Goal: Obtain resource: Download file/media

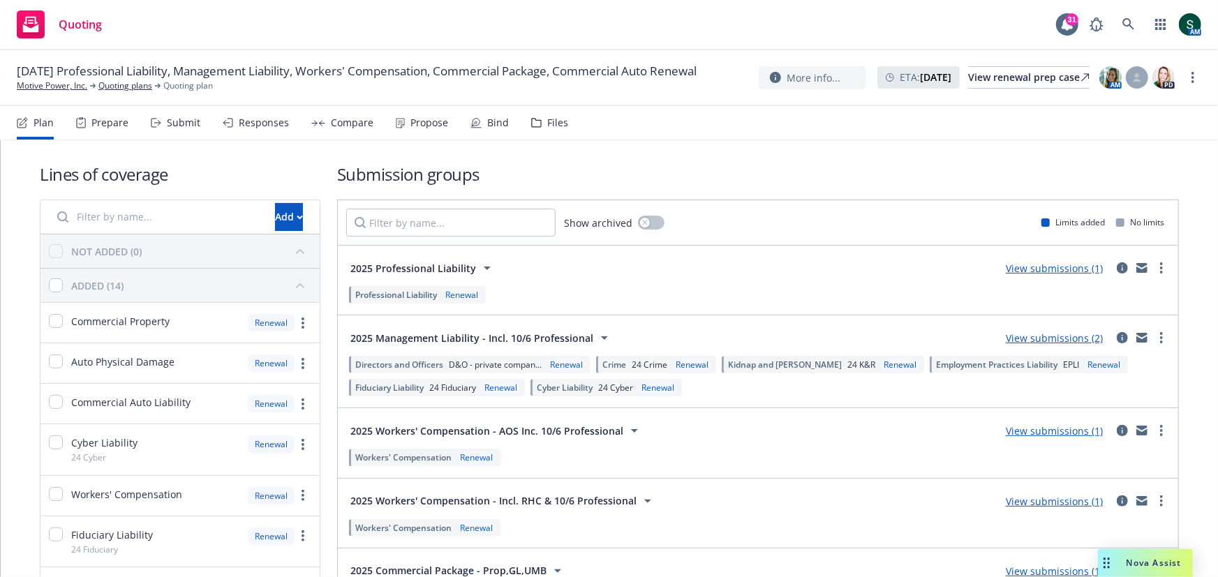
scroll to position [81, 0]
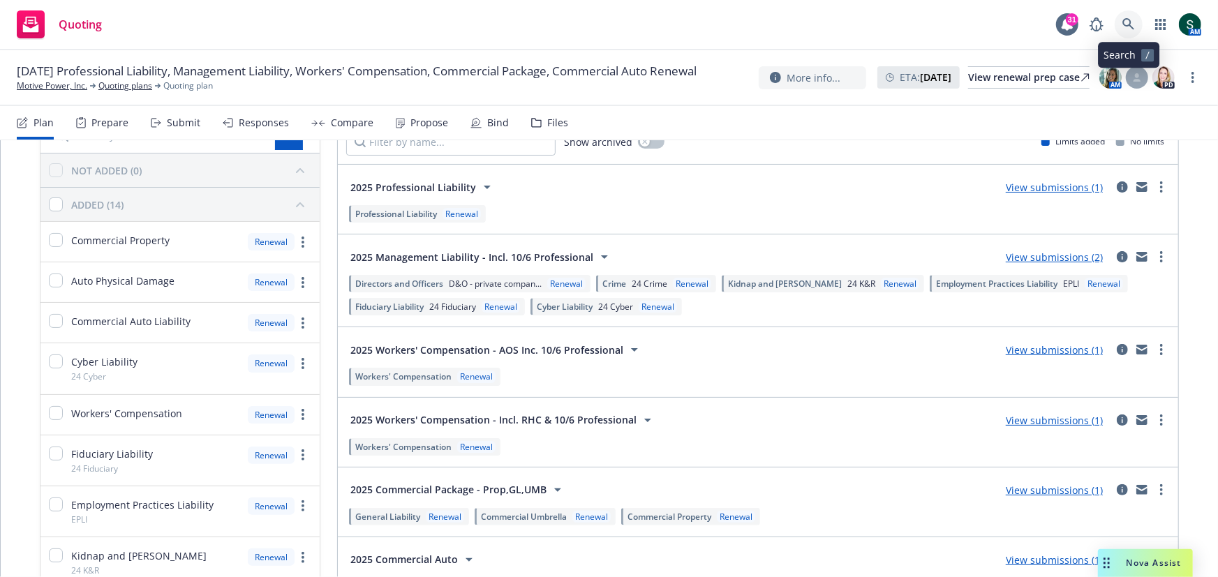
click at [1123, 24] on icon at bounding box center [1128, 24] width 12 height 12
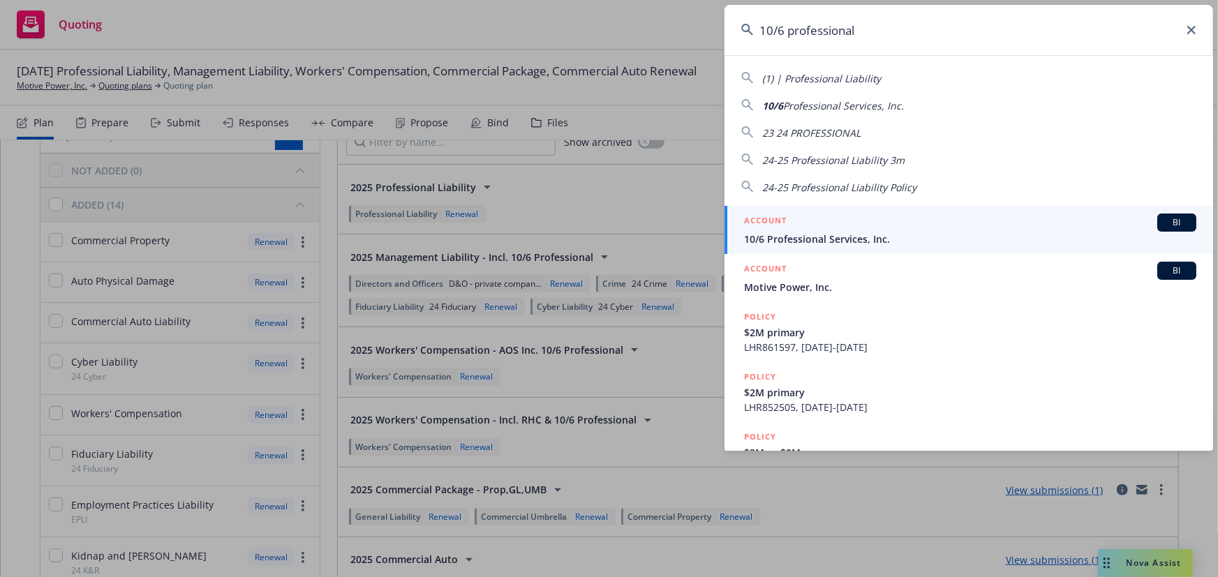
type input "10/6 professional"
click at [817, 218] on div "ACCOUNT BI" at bounding box center [970, 223] width 452 height 18
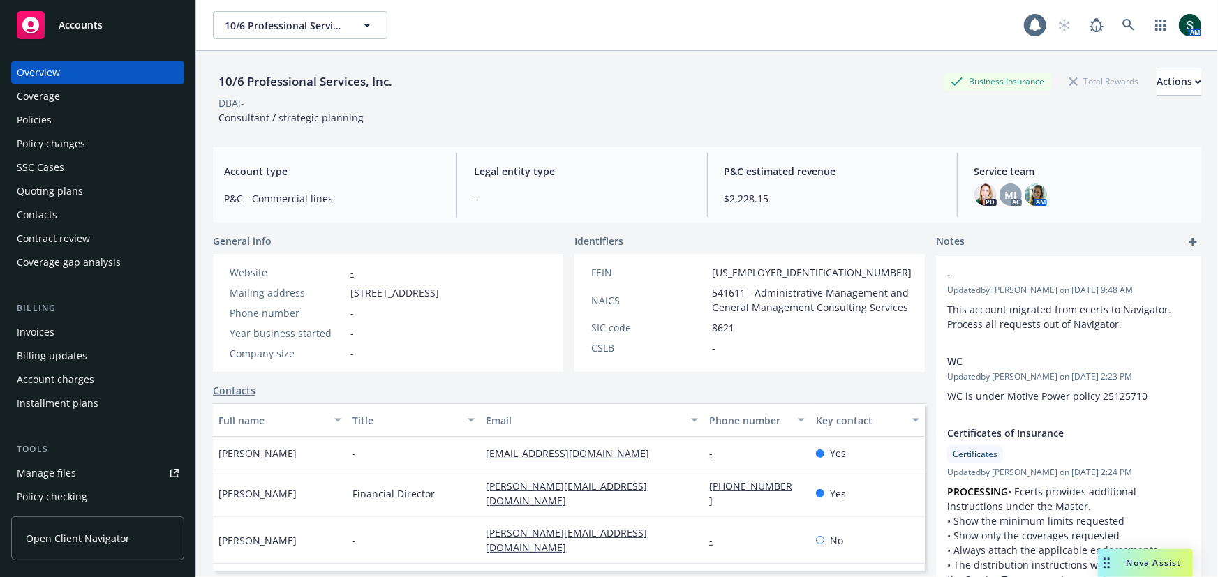
click at [77, 117] on div "Policies" at bounding box center [98, 120] width 162 height 22
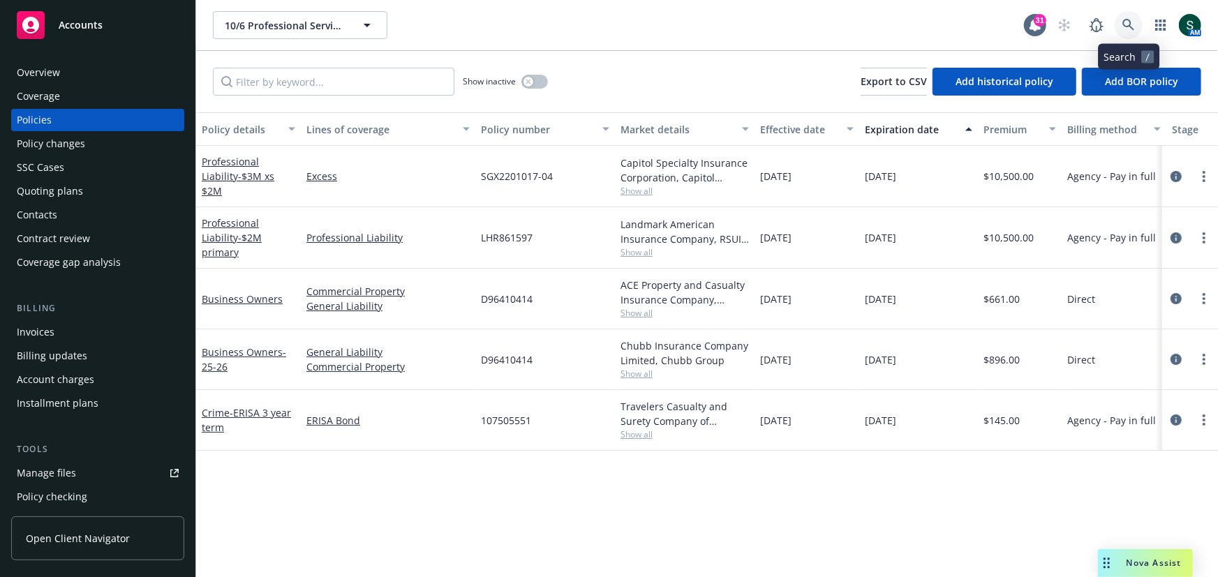
click at [1131, 20] on icon at bounding box center [1128, 25] width 13 height 13
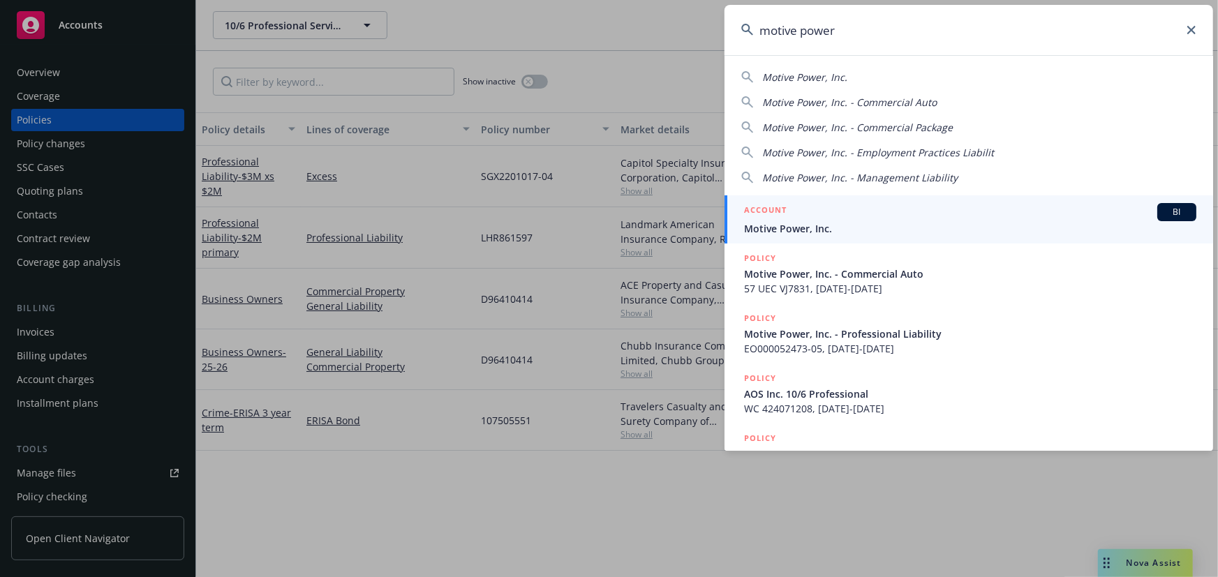
type input "motive power"
click at [803, 226] on span "Motive Power, Inc." at bounding box center [970, 228] width 452 height 15
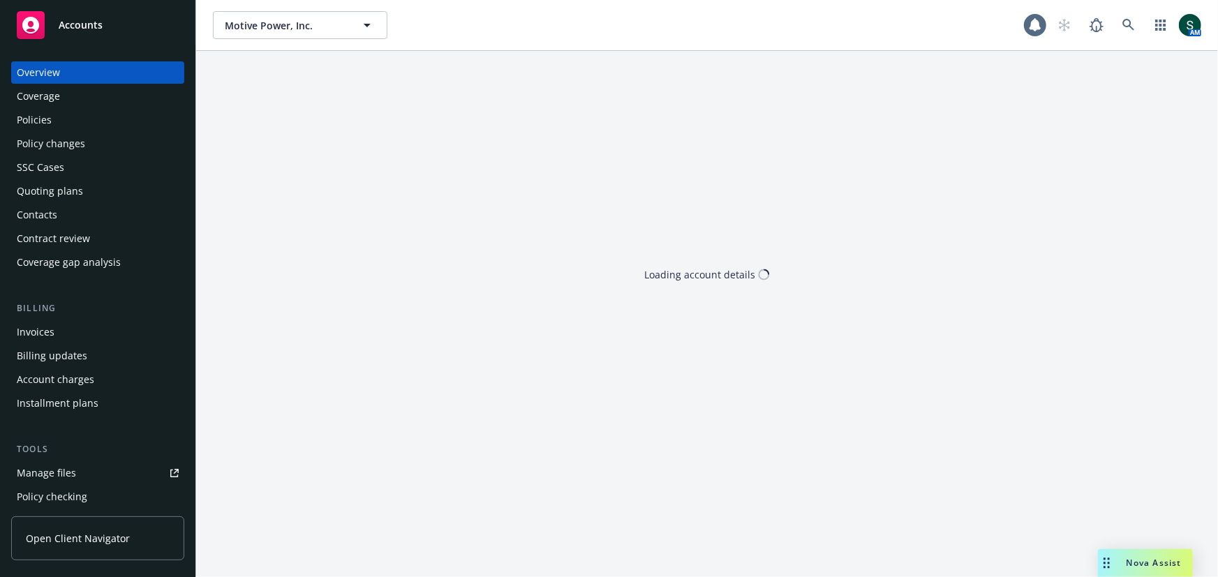
click at [73, 190] on div "Quoting plans" at bounding box center [50, 191] width 66 height 22
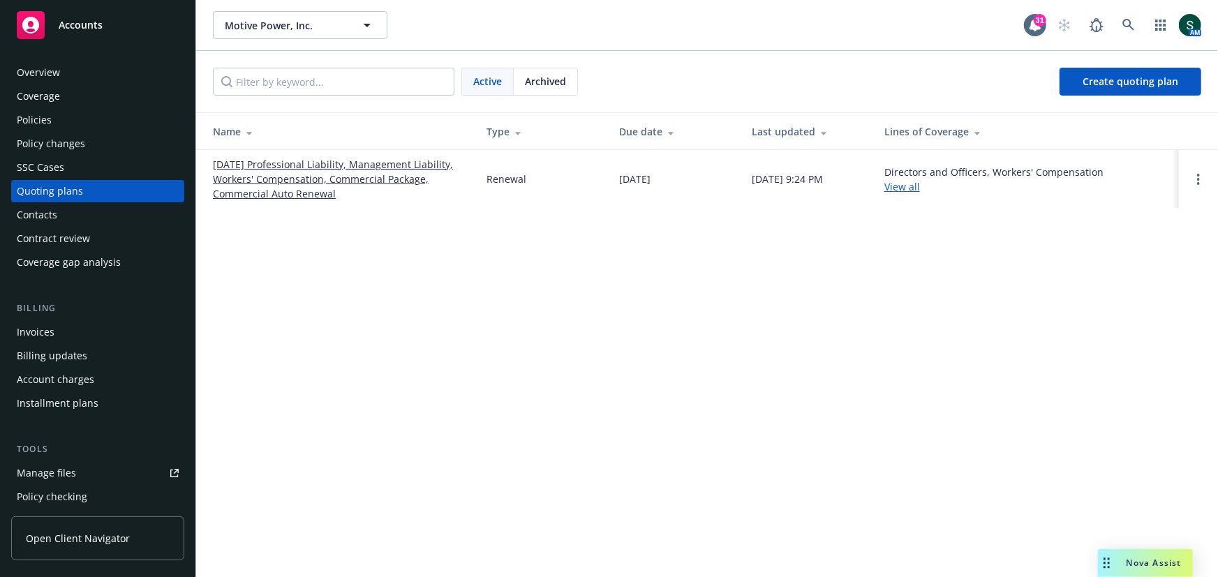
click at [61, 124] on div "Policies" at bounding box center [98, 120] width 162 height 22
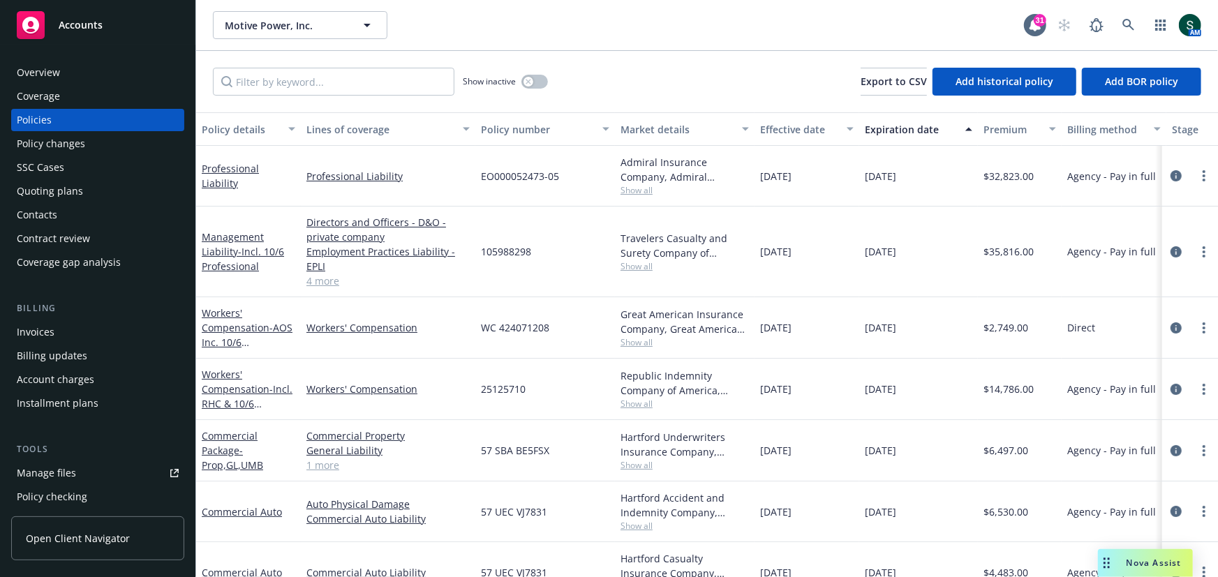
scroll to position [24, 0]
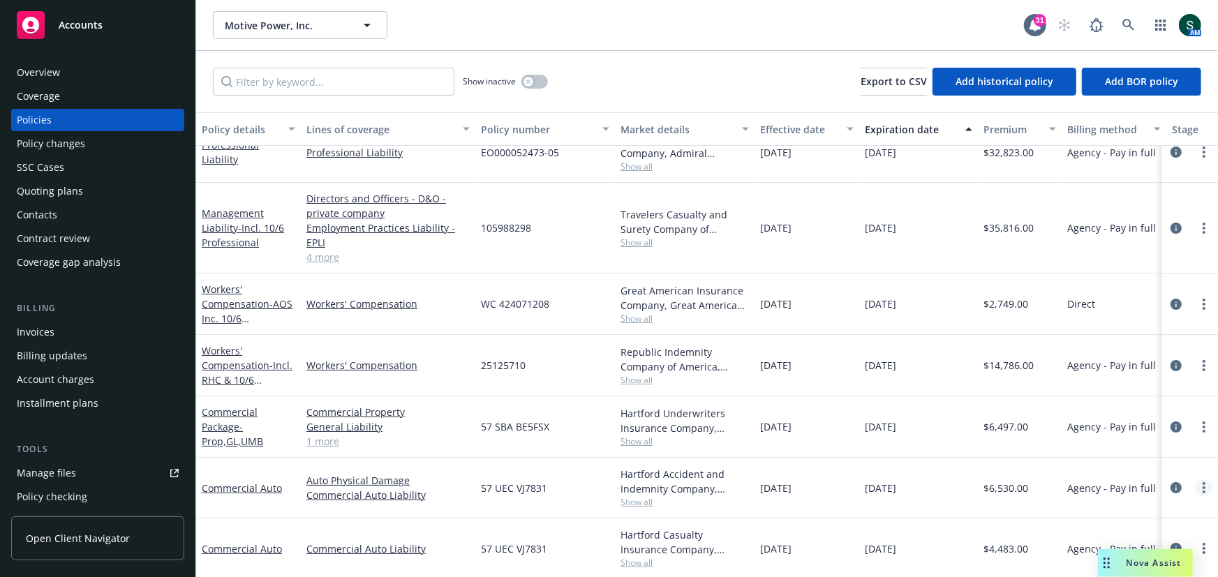
click at [1205, 483] on icon "more" at bounding box center [1204, 487] width 3 height 11
click at [1153, 431] on link "Copy logging email" at bounding box center [1130, 429] width 164 height 28
click at [1128, 22] on icon at bounding box center [1128, 25] width 13 height 13
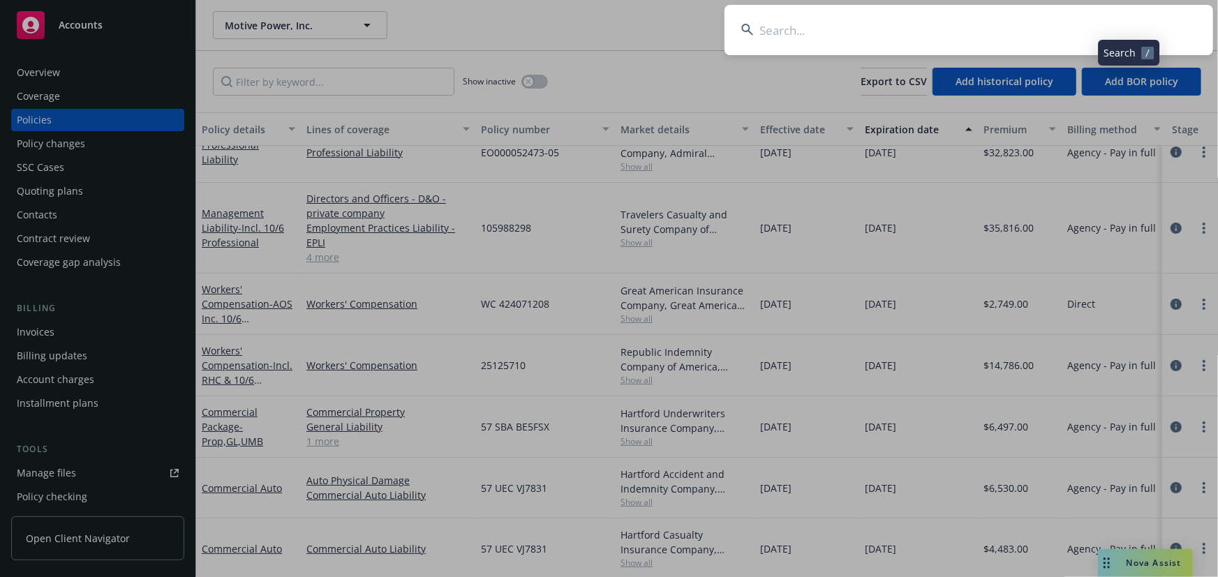
type input "y"
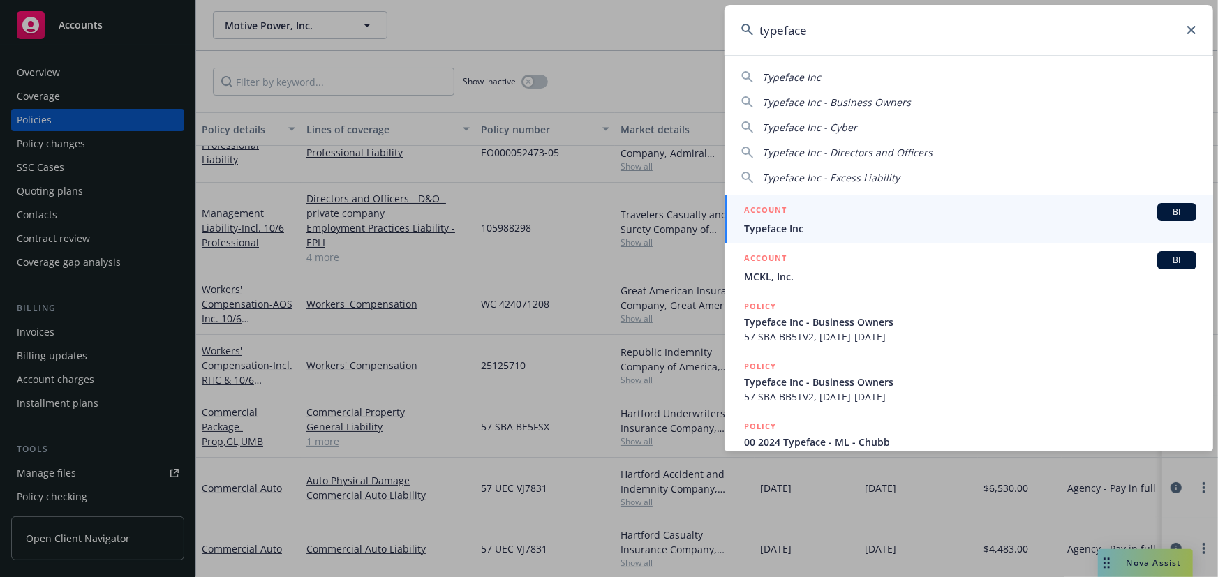
type input "typeface"
click at [783, 214] on h5 "ACCOUNT" at bounding box center [765, 211] width 43 height 17
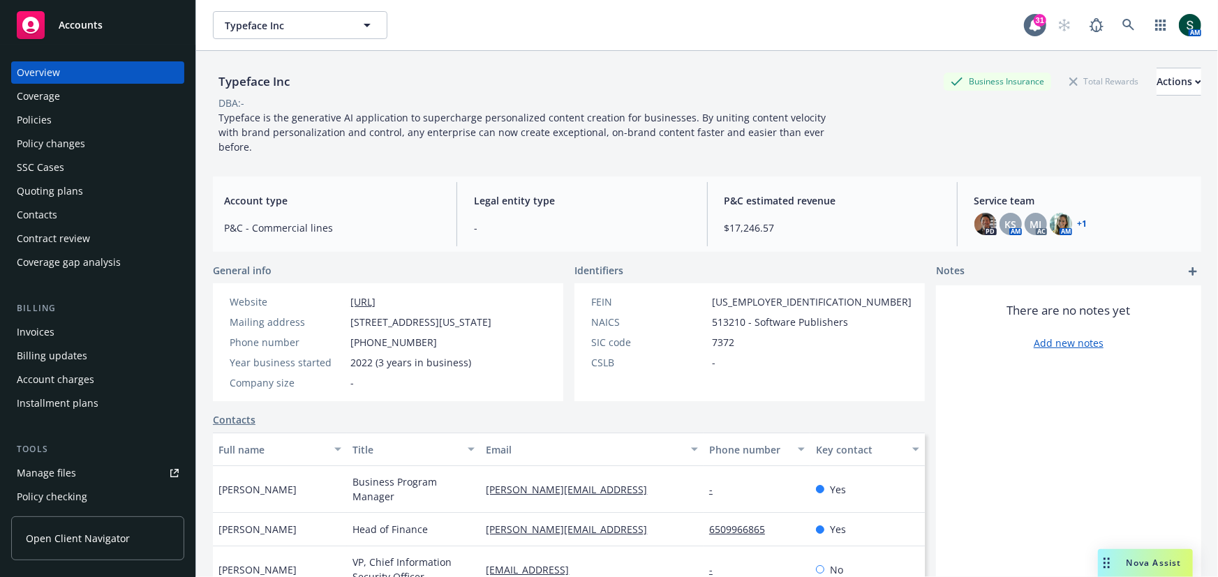
click at [91, 117] on div "Policies" at bounding box center [98, 120] width 162 height 22
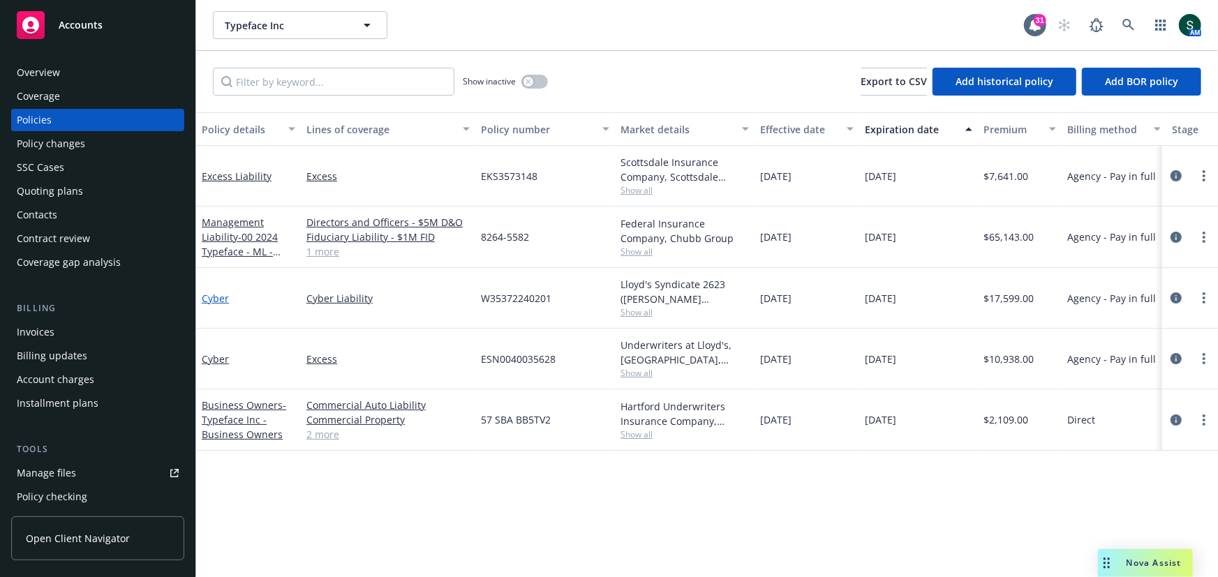
click at [215, 295] on link "Cyber" at bounding box center [215, 298] width 27 height 13
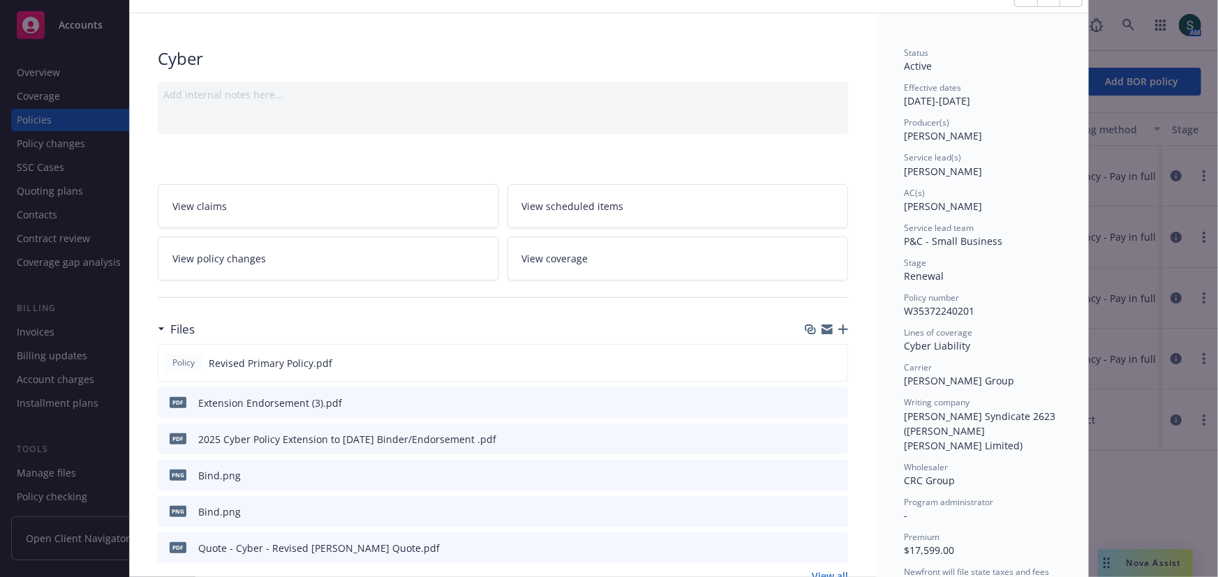
scroll to position [67, 0]
click at [817, 357] on icon "download file" at bounding box center [811, 362] width 11 height 11
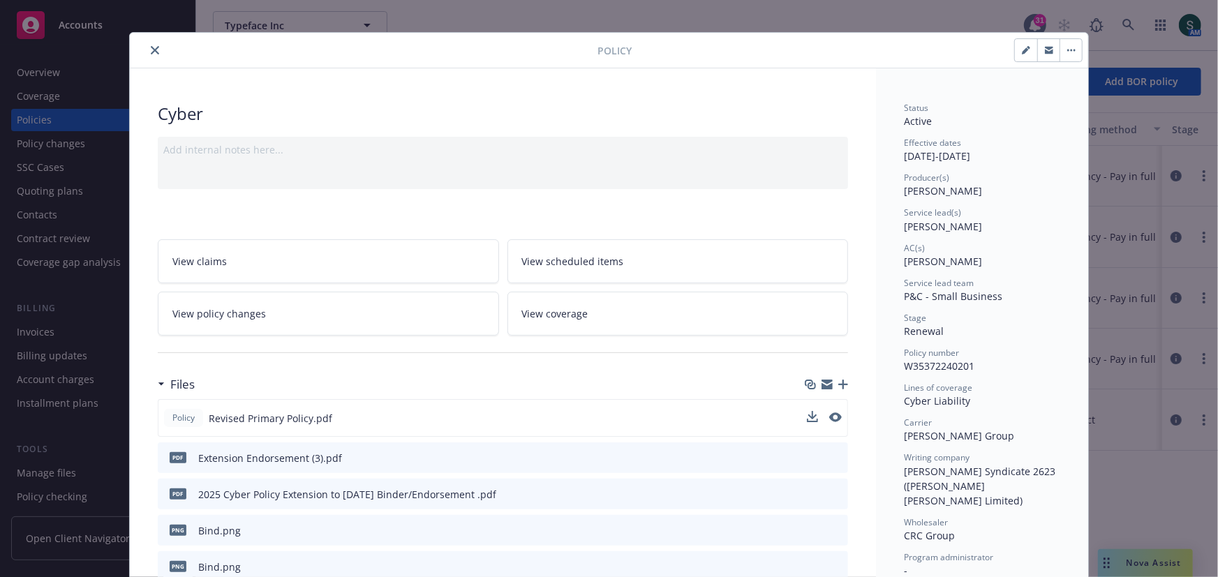
scroll to position [0, 0]
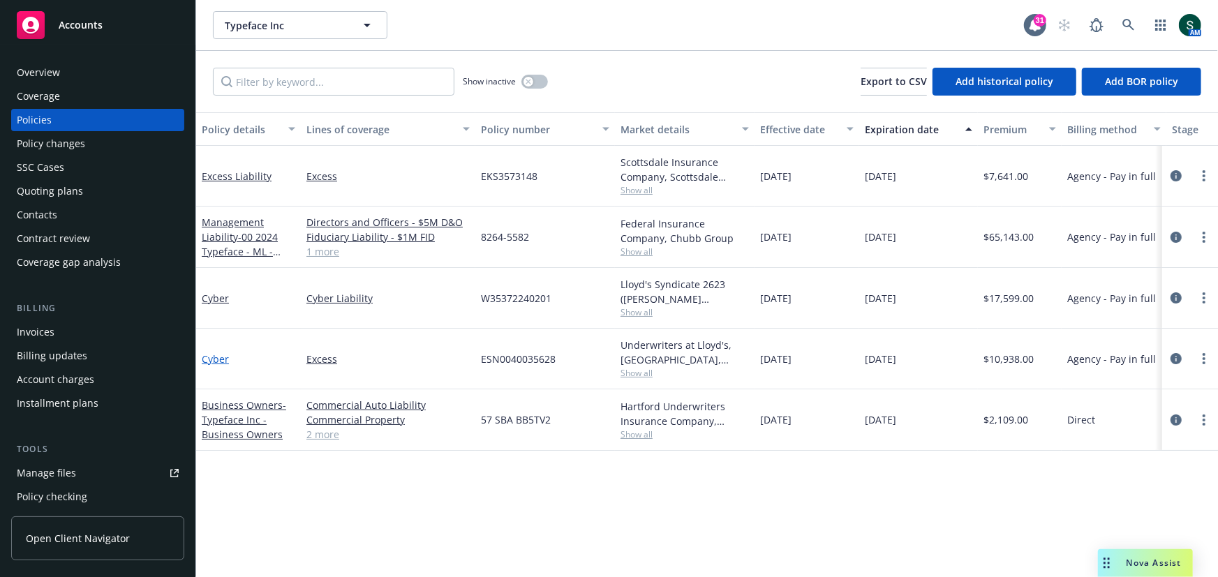
click at [221, 359] on link "Cyber" at bounding box center [215, 359] width 27 height 13
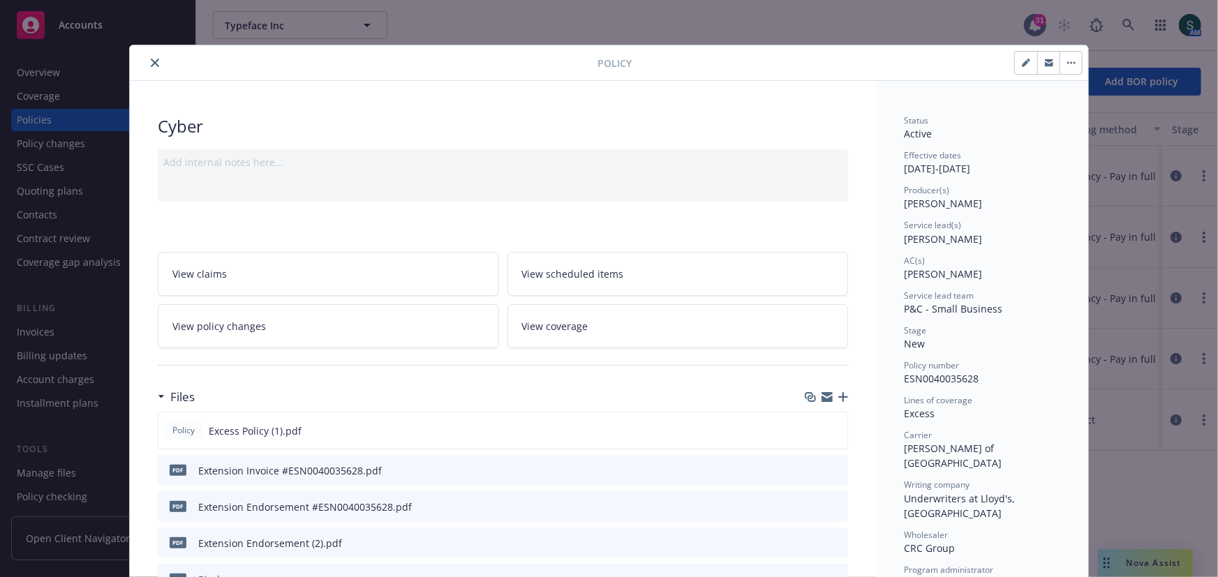
scroll to position [128, 0]
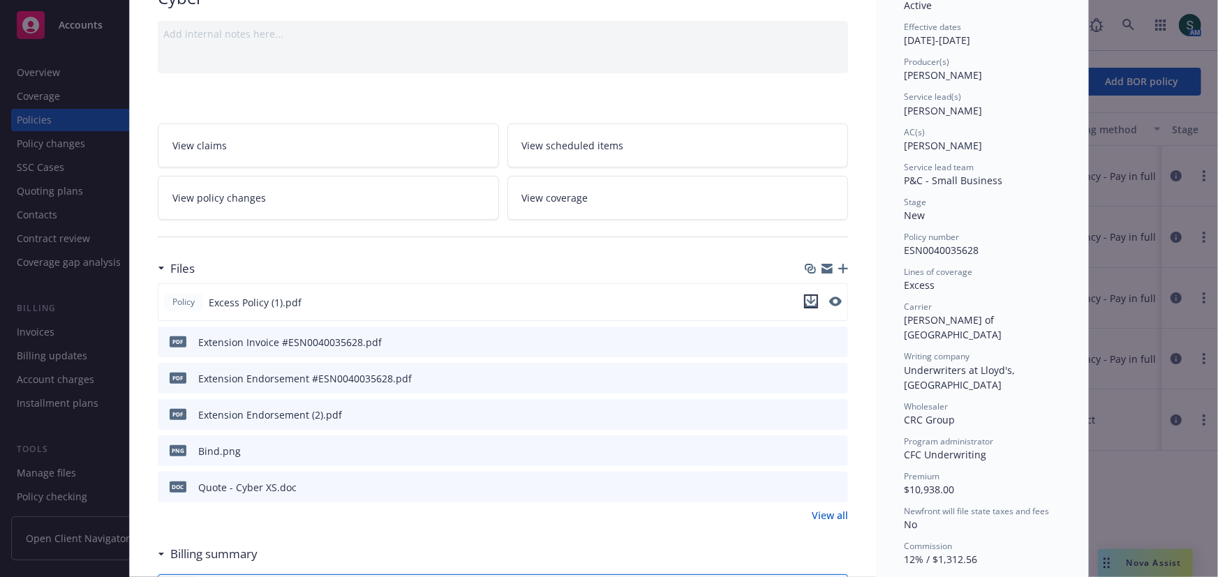
click at [815, 302] on icon "download file" at bounding box center [811, 301] width 11 height 11
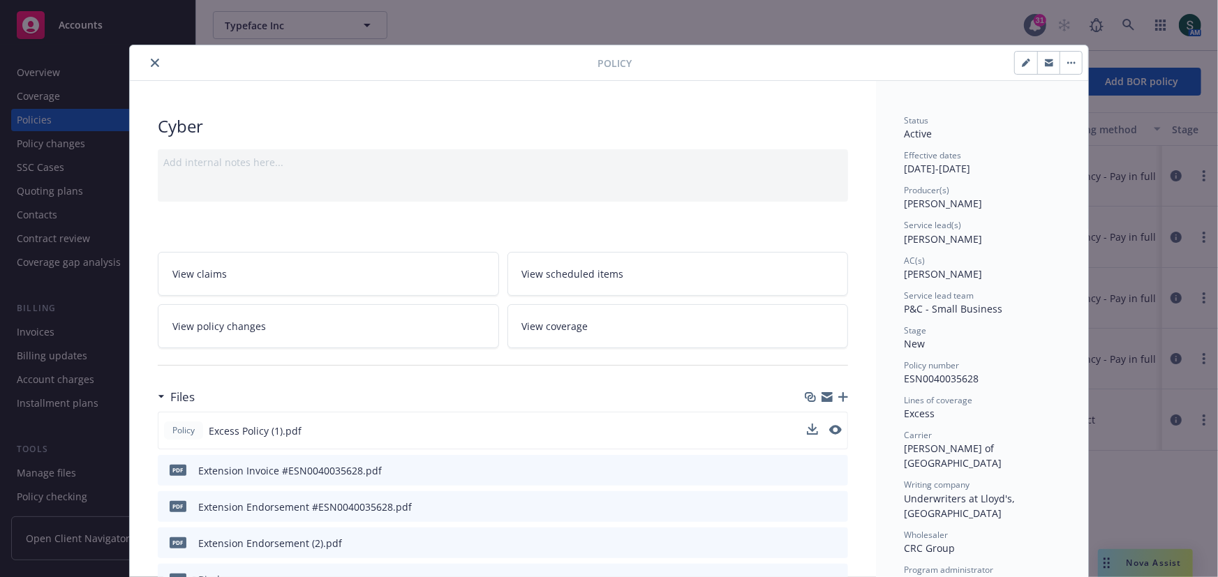
click at [157, 56] on button "close" at bounding box center [155, 62] width 17 height 17
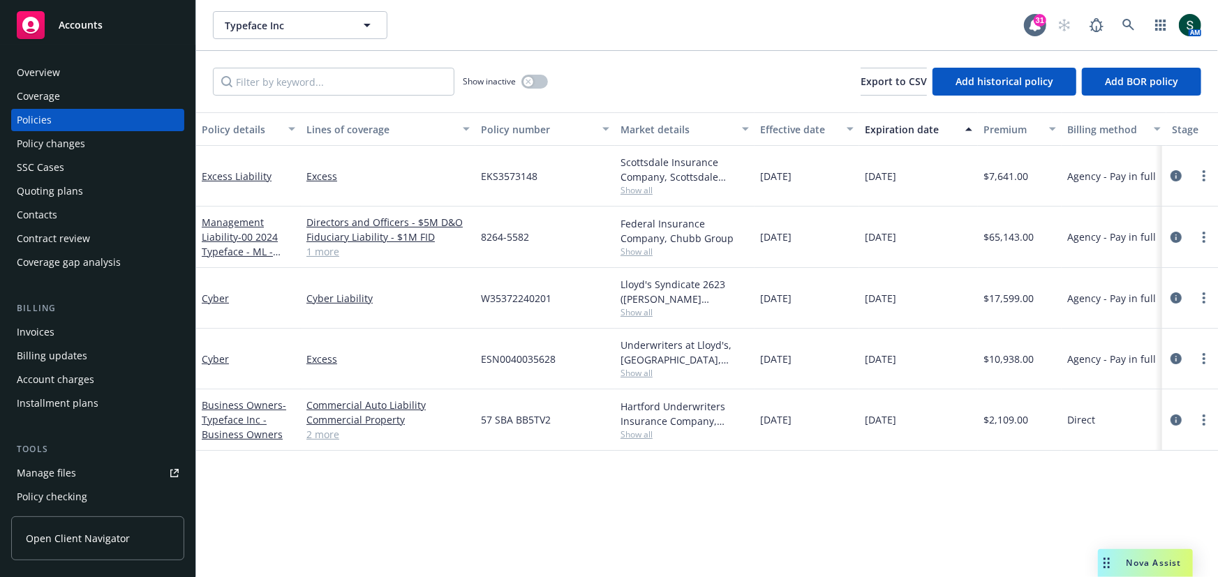
click at [1140, 10] on div "Typeface Inc Typeface Inc 31 AM" at bounding box center [707, 25] width 1022 height 50
click at [1127, 24] on icon at bounding box center [1128, 25] width 13 height 13
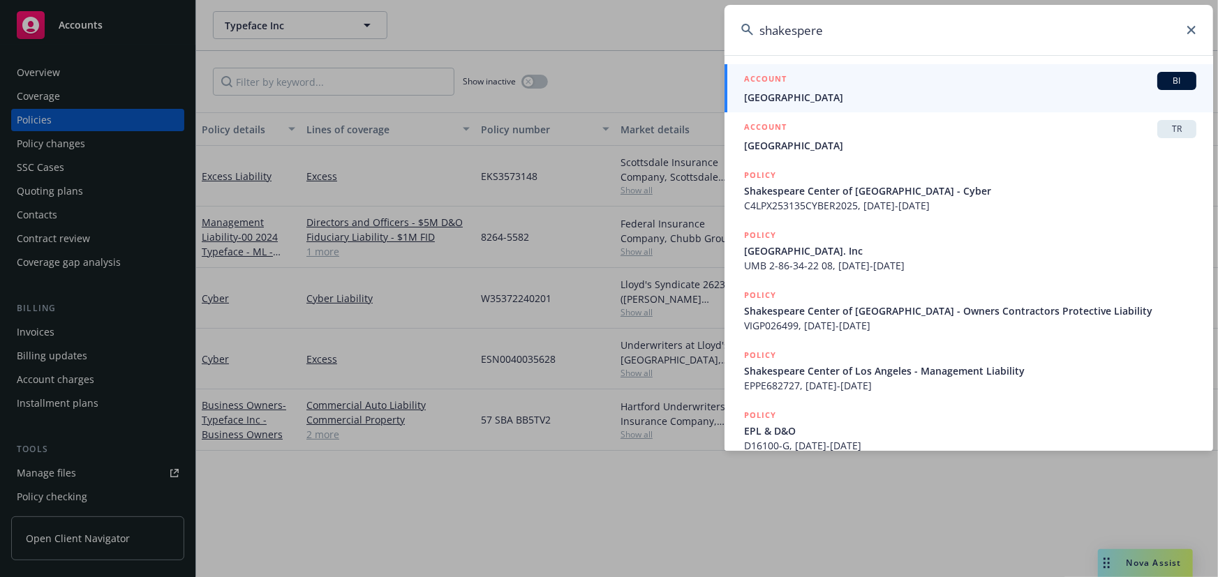
type input "shakespere"
click at [910, 90] on span "Shakespeare Center of Los Angeles" at bounding box center [970, 97] width 452 height 15
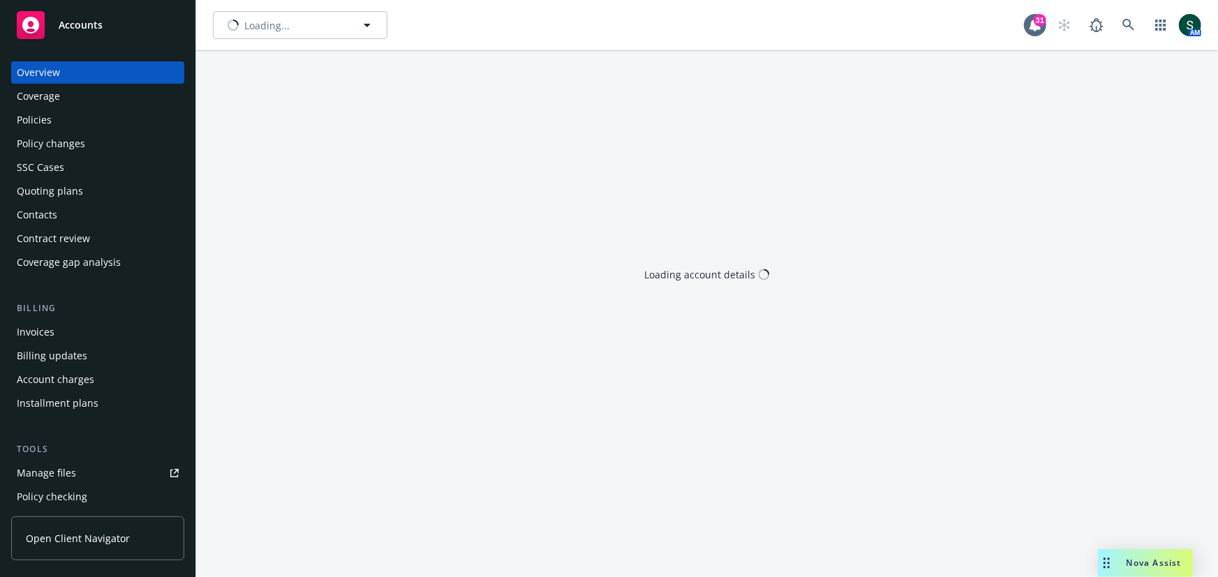
click at [44, 128] on div "Policies" at bounding box center [34, 120] width 35 height 22
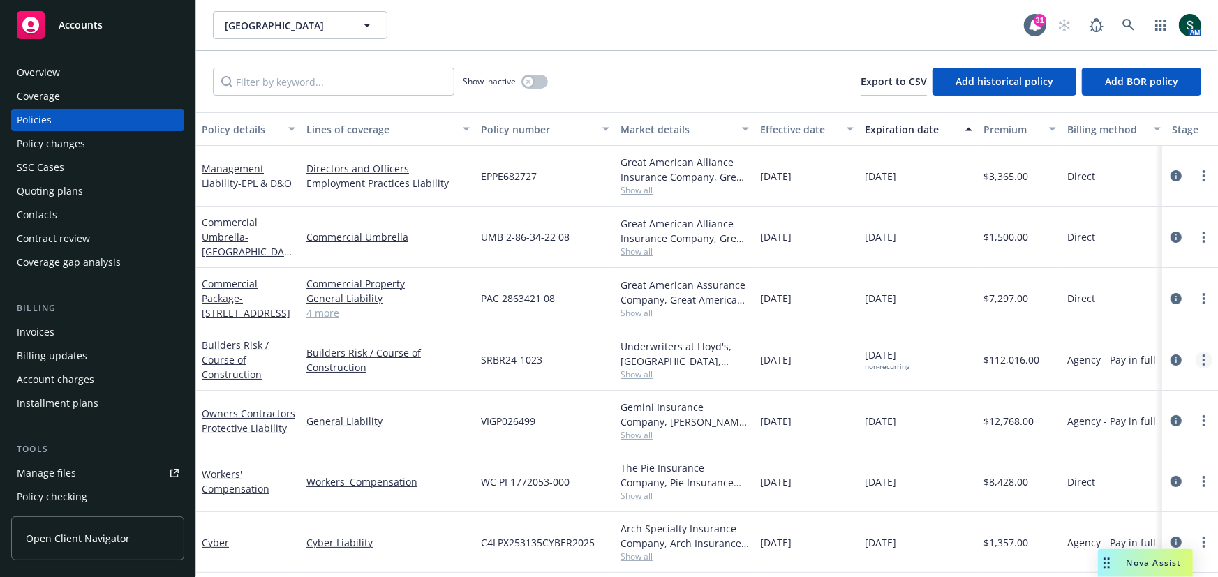
click at [1204, 352] on link "more" at bounding box center [1204, 360] width 17 height 17
click at [1136, 298] on link "Copy logging email" at bounding box center [1130, 302] width 164 height 28
